Goal: Task Accomplishment & Management: Use online tool/utility

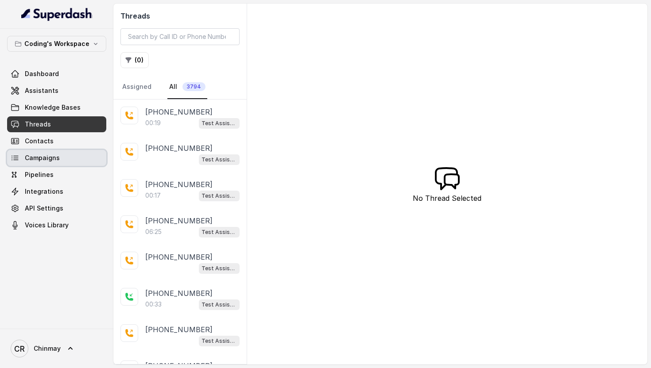
click at [69, 161] on link "Campaigns" at bounding box center [56, 158] width 99 height 16
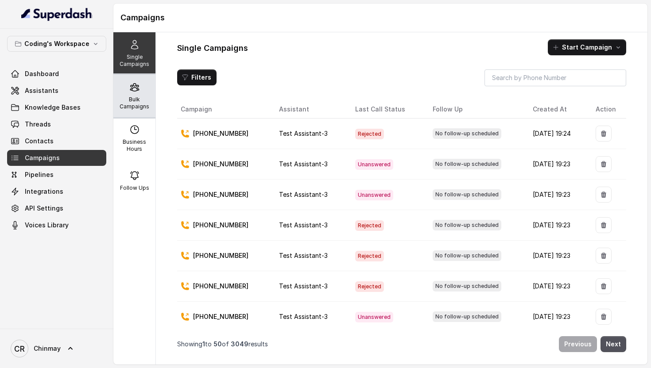
click at [139, 95] on div "Bulk Campaigns" at bounding box center [134, 96] width 42 height 43
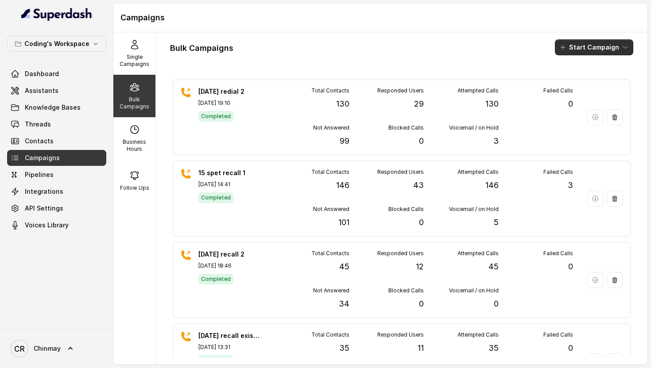
click at [601, 45] on button "Start Campaign" at bounding box center [594, 47] width 78 height 16
click at [570, 82] on div "Call" at bounding box center [582, 81] width 43 height 9
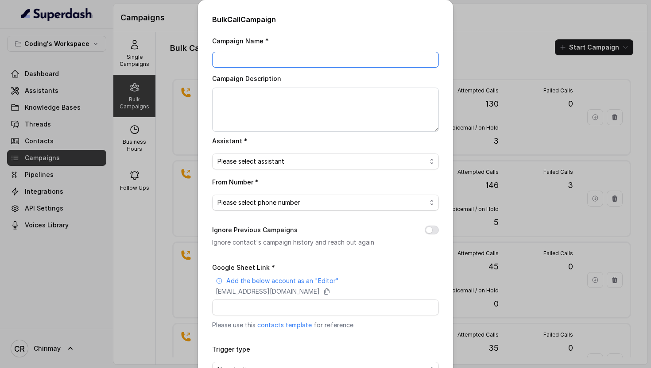
click at [297, 62] on input "Campaign Name *" at bounding box center [325, 60] width 227 height 16
type input "[DATE] dialer 1"
click at [272, 168] on span "Please select assistant" at bounding box center [325, 162] width 227 height 16
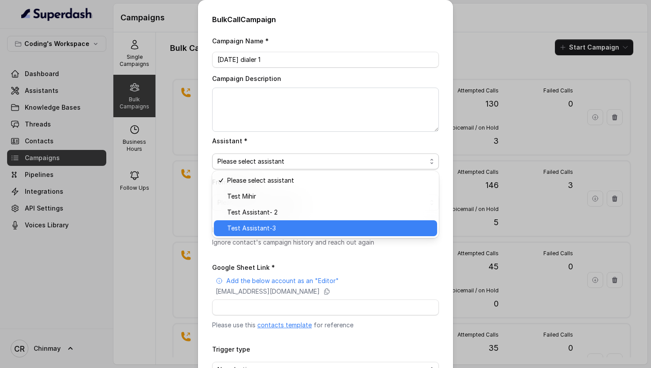
click at [268, 228] on span "Test Assistant-3" at bounding box center [329, 228] width 205 height 11
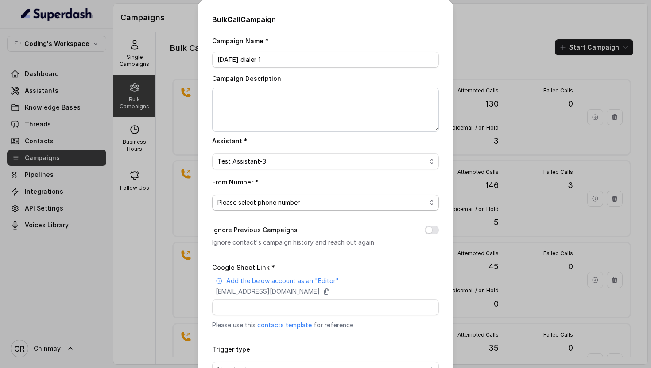
click at [242, 197] on span "Please select phone number" at bounding box center [321, 202] width 209 height 11
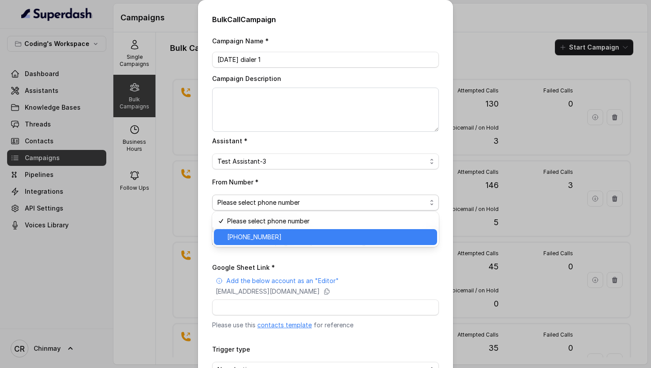
click at [257, 236] on span "+918035317789" at bounding box center [329, 237] width 205 height 11
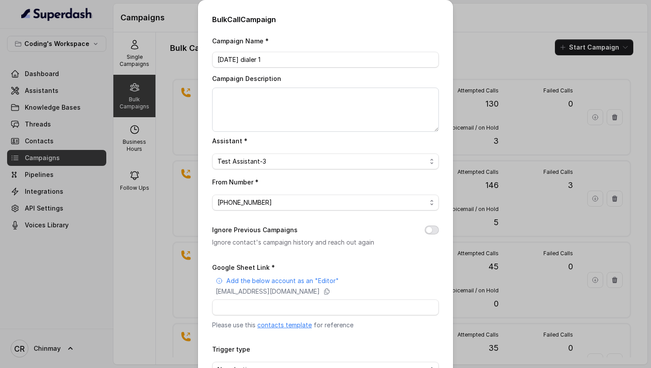
click at [430, 230] on button "Ignore Previous Campaigns" at bounding box center [432, 230] width 14 height 9
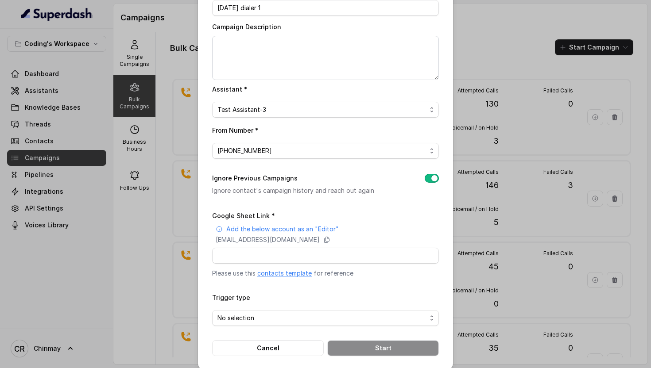
scroll to position [60, 0]
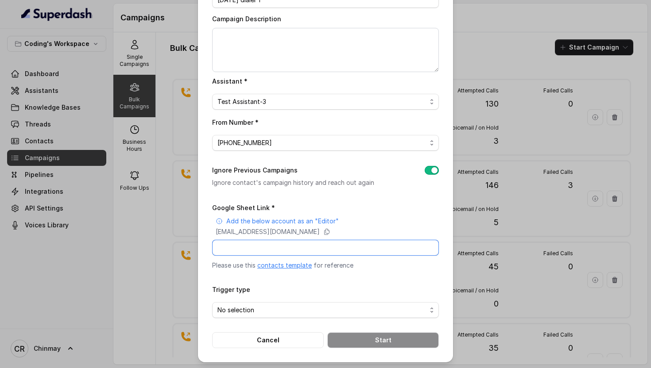
click at [329, 240] on input "Google Sheet Link *" at bounding box center [325, 248] width 227 height 16
type input "https://docs.google.com/spreadsheets/d/1A2wboZQVYg-uMtBP2cpGqMON2KG2ZknB_TETAkn…"
click at [417, 244] on input "https://docs.google.com/spreadsheets/d/1A2wboZQVYg-uMtBP2cpGqMON2KG2ZknB_TETAkn…" at bounding box center [325, 248] width 227 height 16
click at [395, 274] on form "Google Sheet Link * Add the below account as an "Editor" superdash@superdash-38…" at bounding box center [325, 275] width 227 height 146
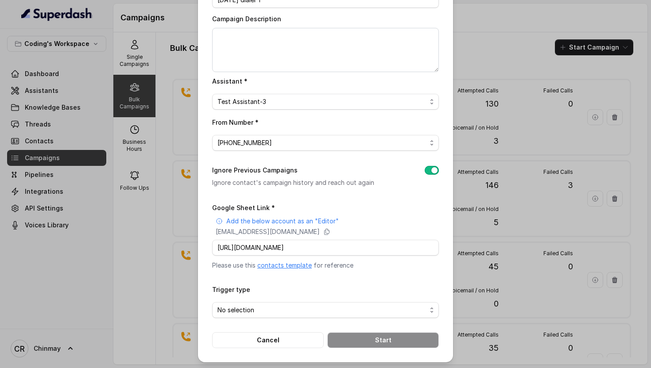
scroll to position [0, 0]
click at [313, 300] on div "Trigger type No selection" at bounding box center [325, 301] width 227 height 34
click at [275, 309] on span "No selection" at bounding box center [321, 310] width 209 height 11
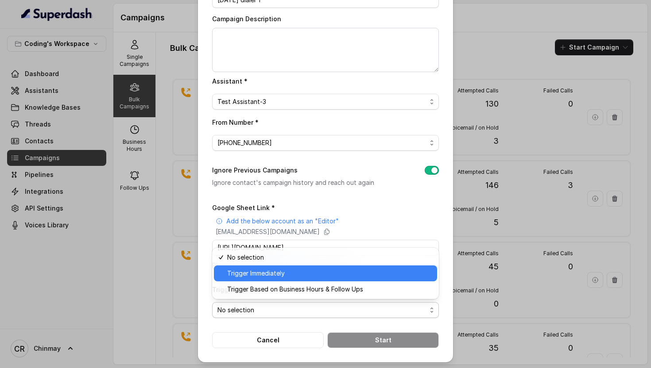
click at [265, 277] on span "Trigger Immediately" at bounding box center [329, 273] width 205 height 11
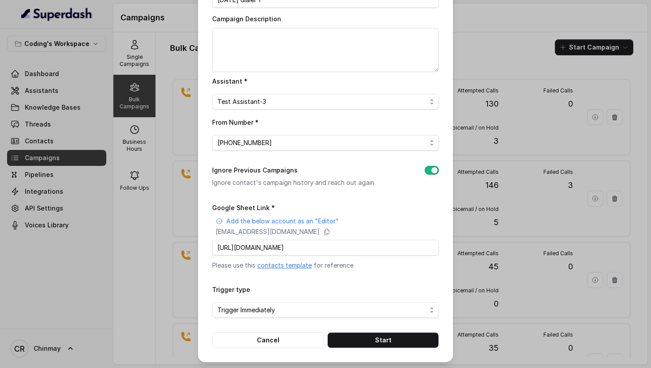
click at [367, 194] on div "Campaign Name * 16 sept dialer 1 Campaign Description Assistant * Test Assistan…" at bounding box center [325, 162] width 227 height 373
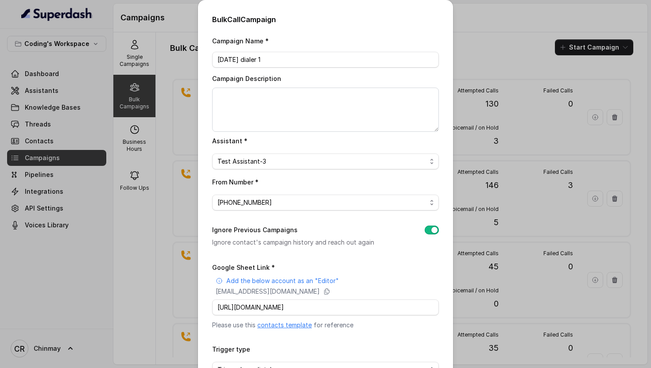
scroll to position [60, 0]
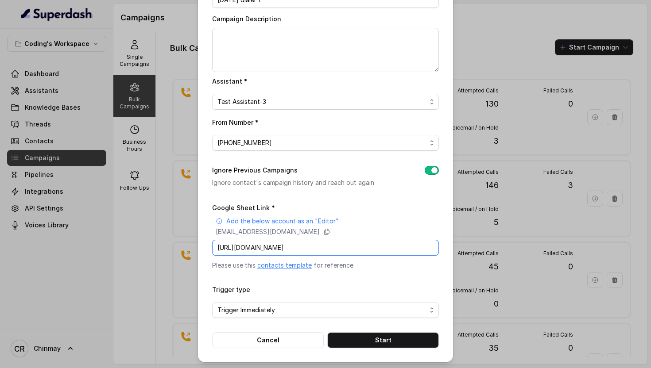
click at [393, 244] on input "https://docs.google.com/spreadsheets/d/1A2wboZQVYg-uMtBP2cpGqMON2KG2ZknB_TETAkn…" at bounding box center [325, 248] width 227 height 16
click at [408, 282] on form "Google Sheet Link * Add the below account as an "Editor" superdash@superdash-38…" at bounding box center [325, 275] width 227 height 146
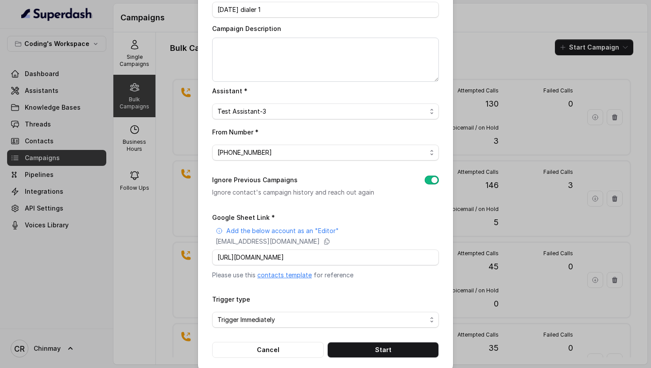
scroll to position [60, 0]
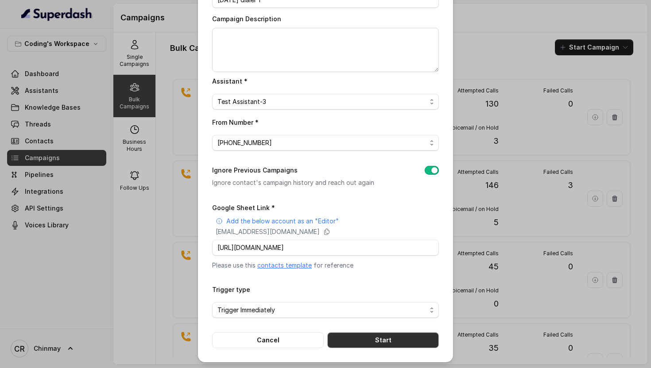
click at [398, 339] on button "Start" at bounding box center [383, 341] width 112 height 16
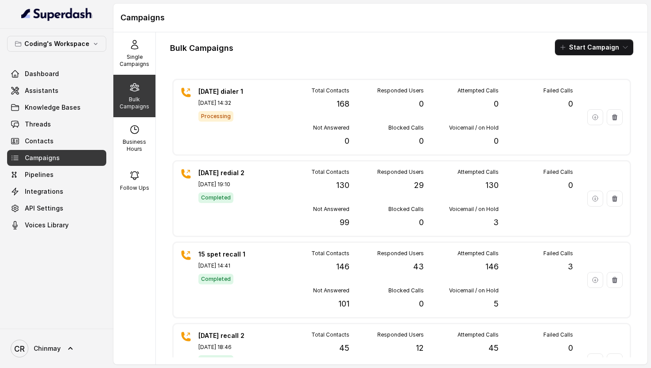
click at [410, 60] on div "Bulk Campaigns Start Campaign 16 sept dialer 1 Sep 16, 2025, 14:32 Processing T…" at bounding box center [401, 198] width 491 height 333
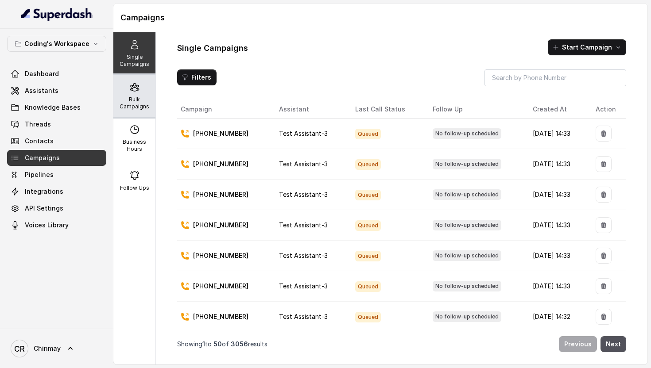
click at [131, 100] on p "Bulk Campaigns" at bounding box center [134, 103] width 35 height 14
click at [135, 99] on p "Bulk Campaigns" at bounding box center [134, 103] width 35 height 14
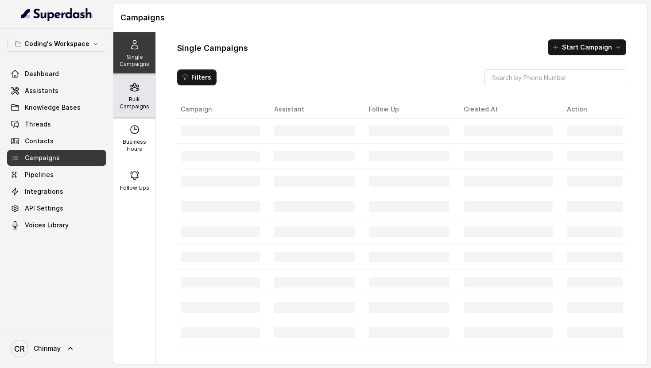
click at [142, 103] on p "Bulk Campaigns" at bounding box center [134, 103] width 35 height 14
click at [132, 103] on p "Bulk Campaigns" at bounding box center [134, 103] width 35 height 14
